Goal: Share content

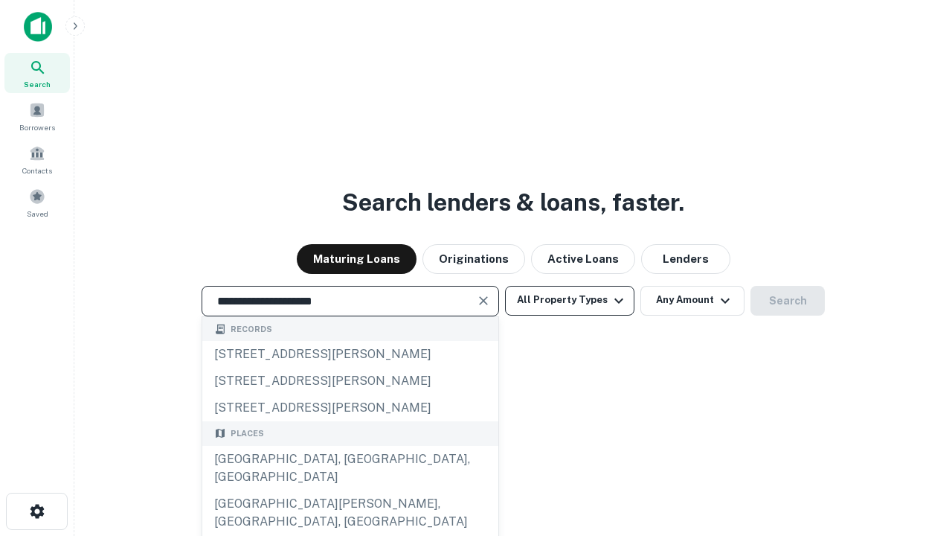
click at [350, 490] on div "Santa Monica, CA, USA" at bounding box center [350, 468] width 296 height 45
type input "**********"
click at [570, 300] on button "All Property Types" at bounding box center [569, 301] width 129 height 30
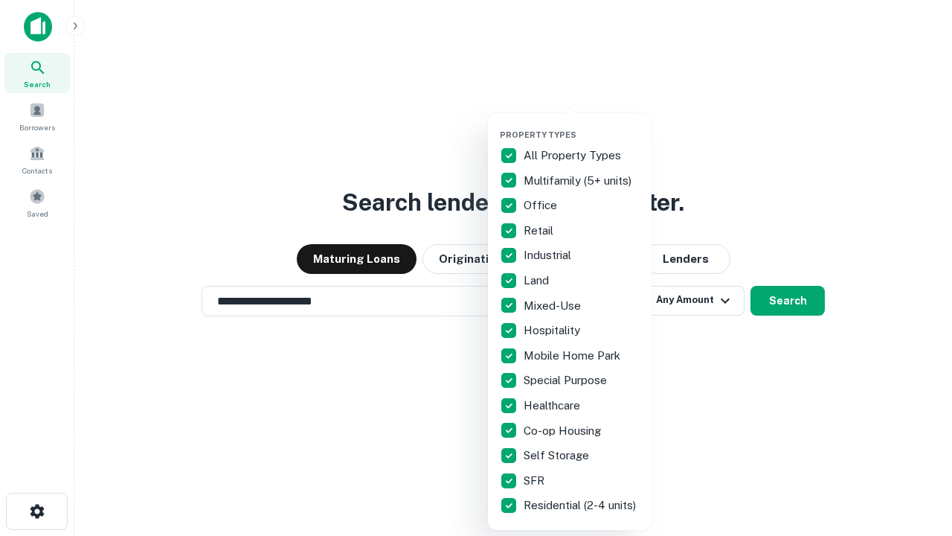
click at [582, 125] on button "button" at bounding box center [582, 125] width 164 height 1
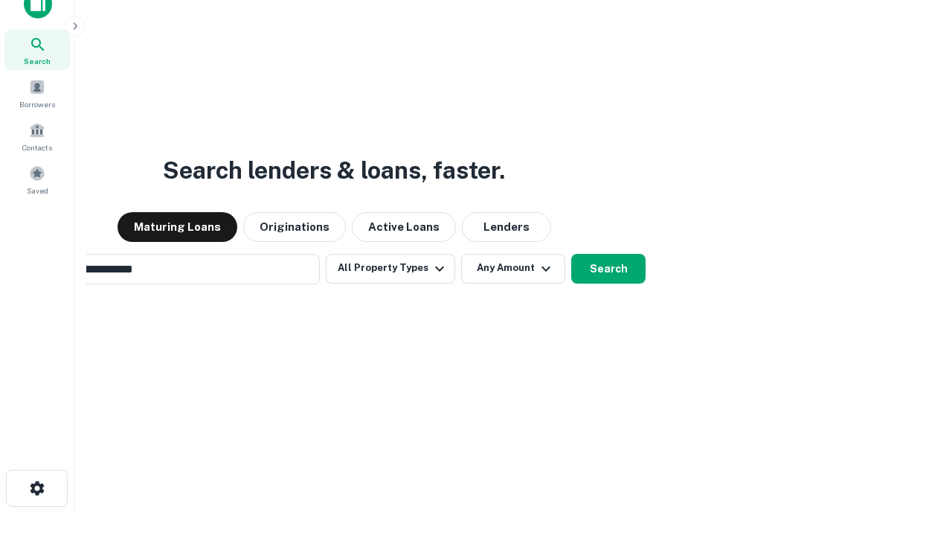
scroll to position [24, 0]
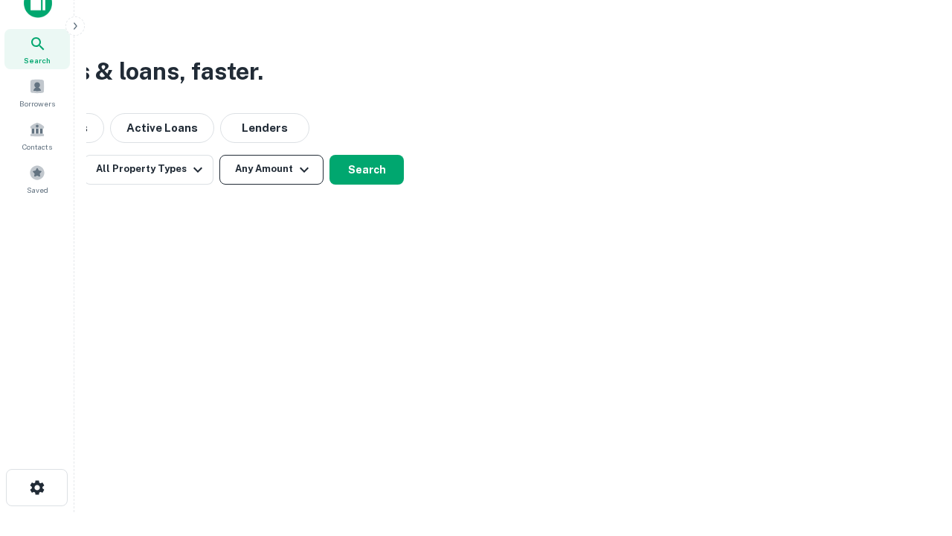
click at [272, 169] on button "Any Amount" at bounding box center [271, 170] width 104 height 30
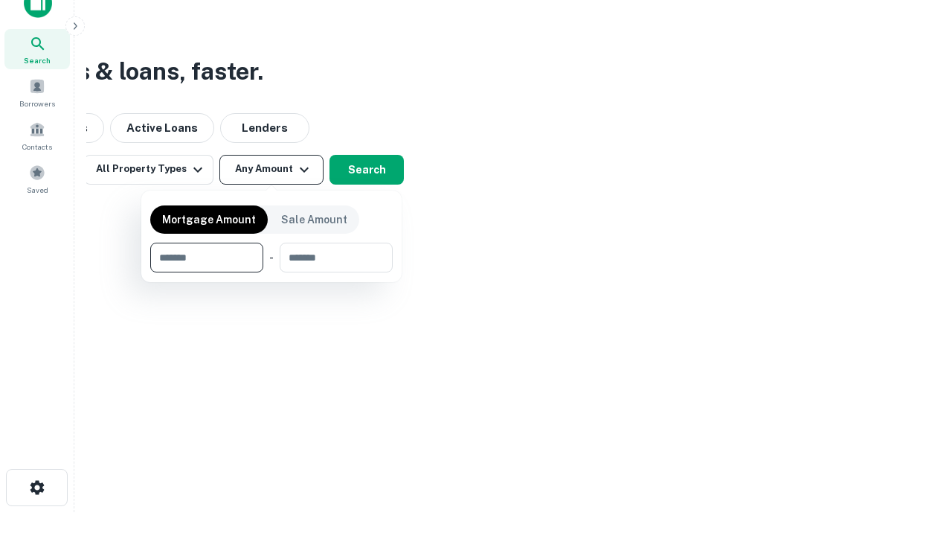
type input "*******"
click at [272, 272] on button "button" at bounding box center [271, 272] width 243 height 1
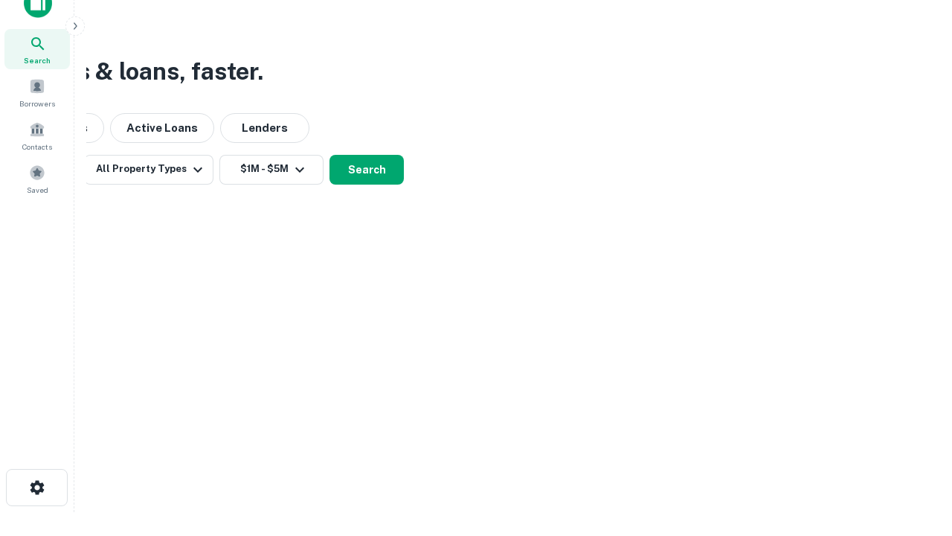
scroll to position [23, 0]
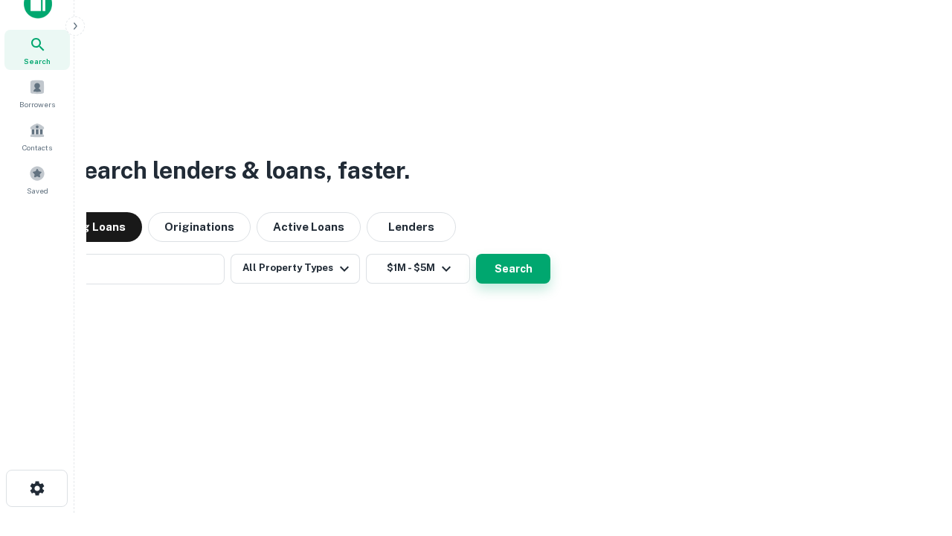
click at [476, 254] on button "Search" at bounding box center [513, 269] width 74 height 30
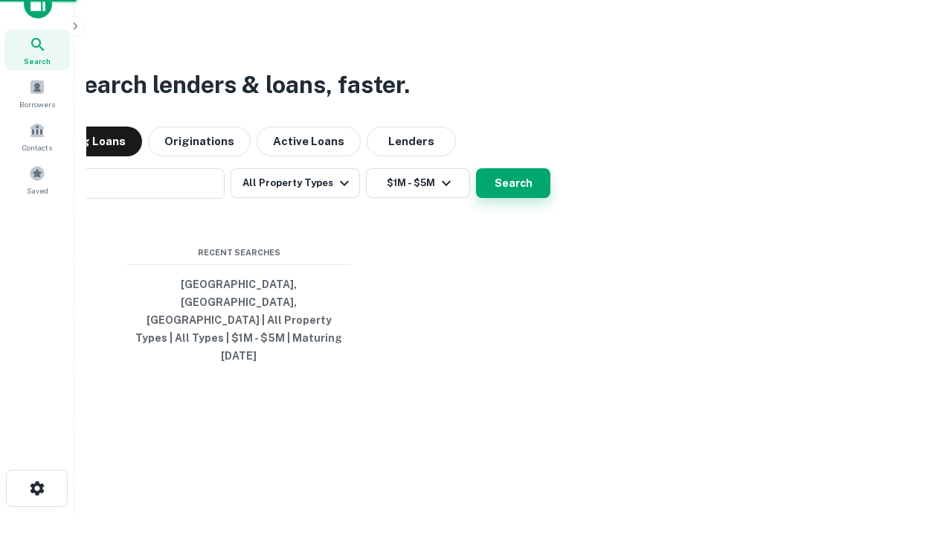
scroll to position [24, 0]
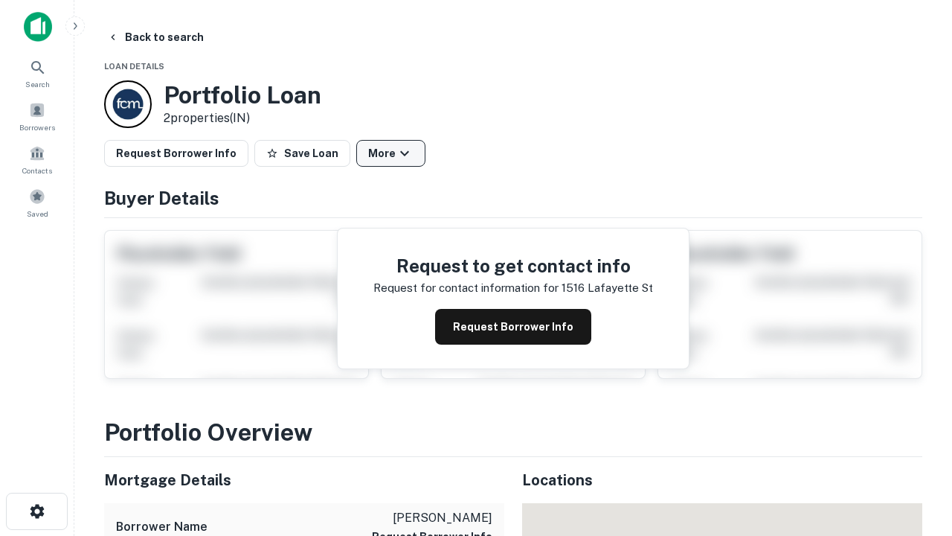
click at [391, 153] on button "More" at bounding box center [390, 153] width 69 height 27
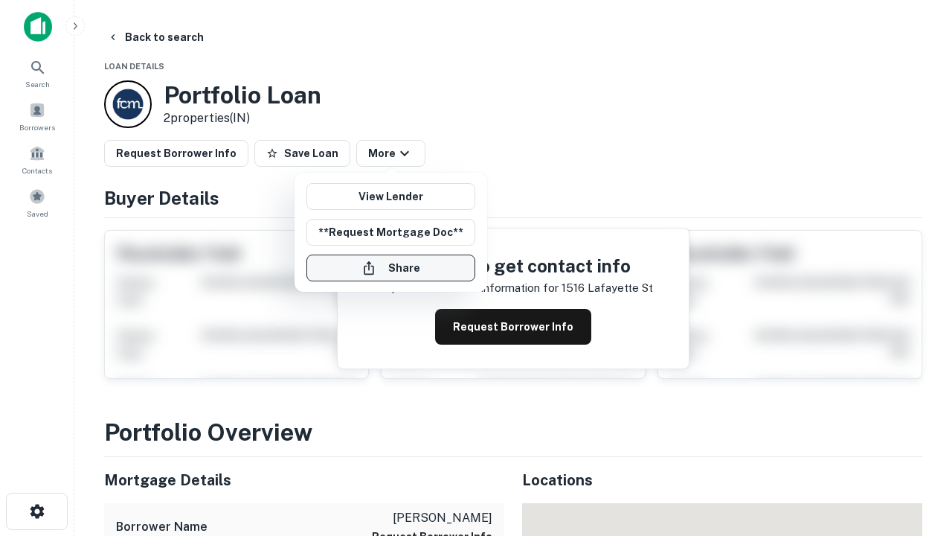
click at [391, 268] on button "Share" at bounding box center [391, 267] width 169 height 27
